Goal: Information Seeking & Learning: Learn about a topic

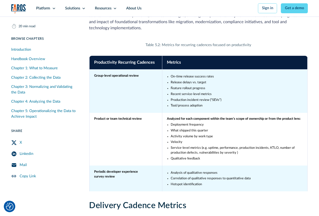
scroll to position [7451, 0]
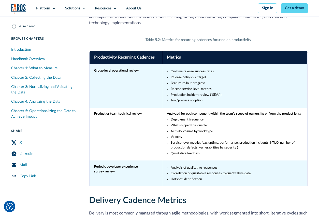
copy li "CSAT"
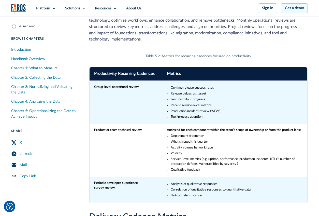
scroll to position [8076, 0]
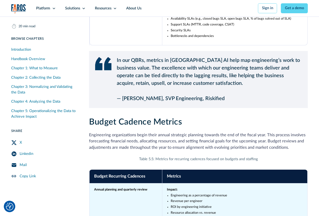
drag, startPoint x: 171, startPoint y: 108, endPoint x: 198, endPoint y: 108, distance: 26.7
copy li "Developer CSAT"
drag, startPoint x: 179, startPoint y: 107, endPoint x: 6, endPoint y: 180, distance: 188.1
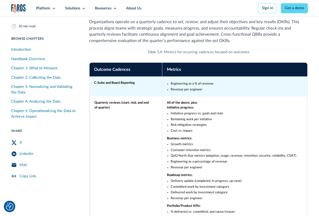
scroll to position [7859, 0]
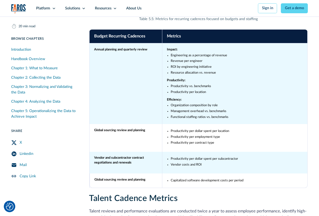
scroll to position [8371, 0]
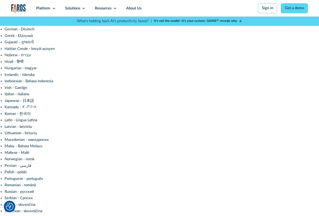
scroll to position [155, 0]
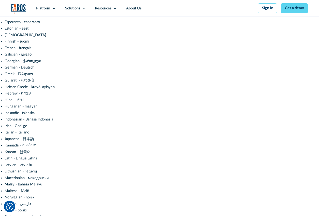
scroll to position [114, 0]
